Goal: Find specific page/section: Find specific page/section

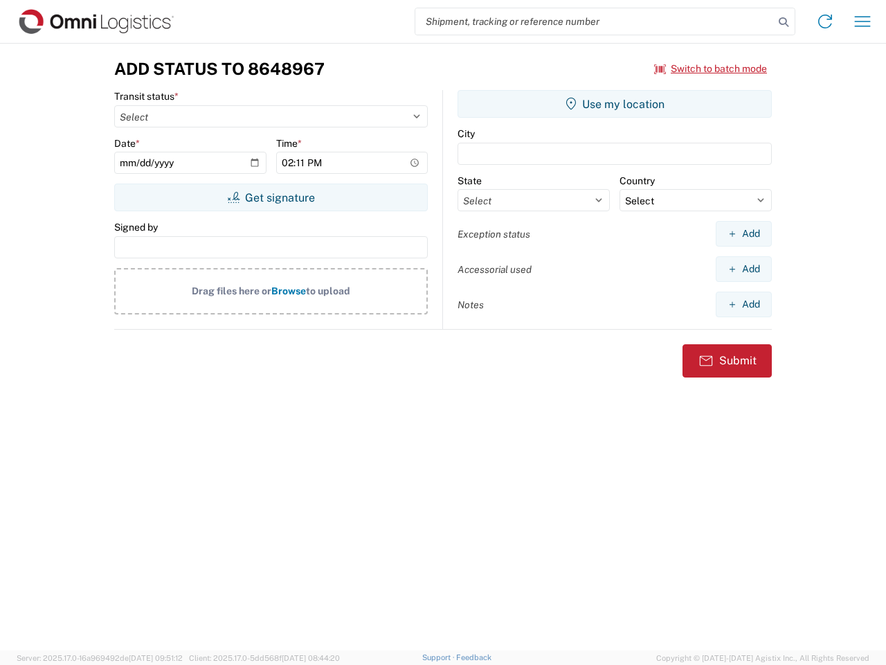
click at [595, 21] on input "search" at bounding box center [594, 21] width 359 height 26
click at [784, 22] on icon at bounding box center [783, 21] width 19 height 19
click at [825, 21] on icon at bounding box center [825, 21] width 22 height 22
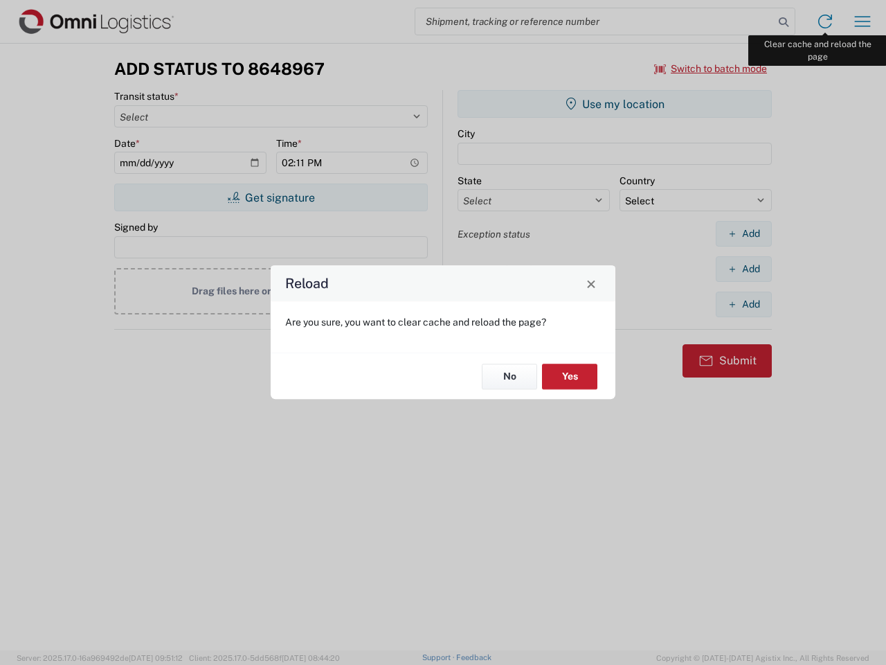
click at [863, 21] on div "Reload Are you sure, you want to clear cache and reload the page? No Yes" at bounding box center [443, 332] width 886 height 665
click at [711, 69] on div "Reload Are you sure, you want to clear cache and reload the page? No Yes" at bounding box center [443, 332] width 886 height 665
click at [271, 197] on div "Reload Are you sure, you want to clear cache and reload the page? No Yes" at bounding box center [443, 332] width 886 height 665
click at [615, 104] on div "Reload Are you sure, you want to clear cache and reload the page? No Yes" at bounding box center [443, 332] width 886 height 665
click at [744, 233] on div "Reload Are you sure, you want to clear cache and reload the page? No Yes" at bounding box center [443, 332] width 886 height 665
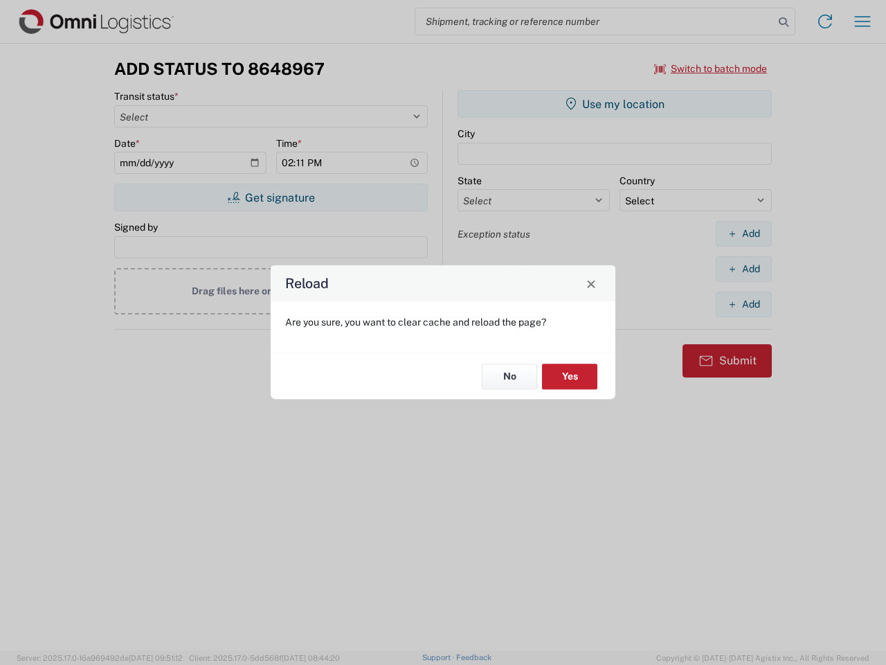
click at [744, 269] on div "Reload Are you sure, you want to clear cache and reload the page? No Yes" at bounding box center [443, 332] width 886 height 665
click at [744, 304] on div "Reload Are you sure, you want to clear cache and reload the page? No Yes" at bounding box center [443, 332] width 886 height 665
